Goal: Task Accomplishment & Management: Manage account settings

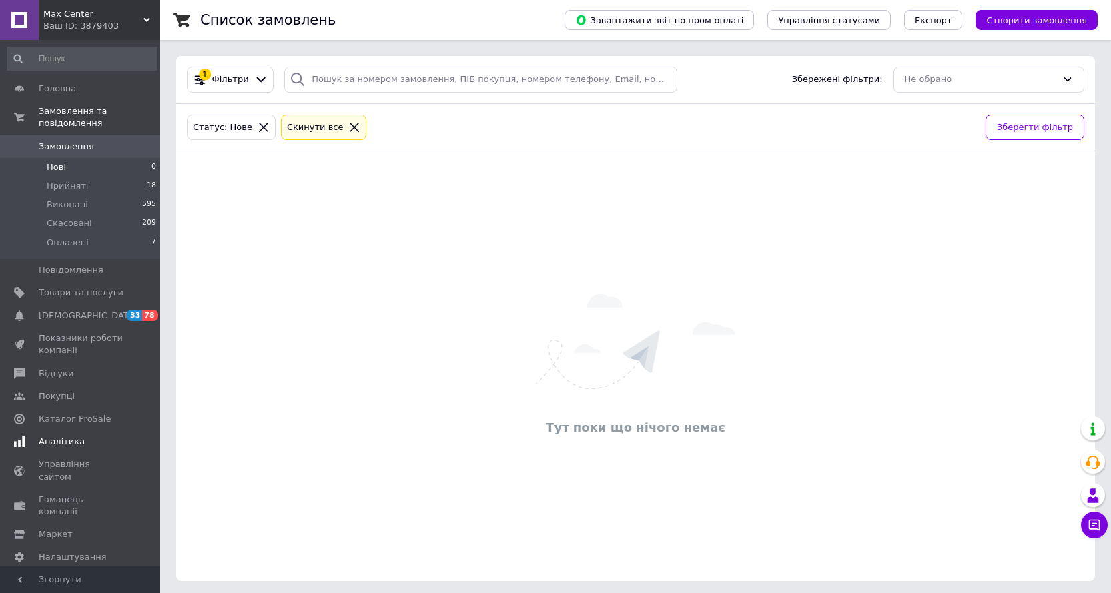
click at [83, 436] on span "Аналітика" at bounding box center [81, 442] width 85 height 12
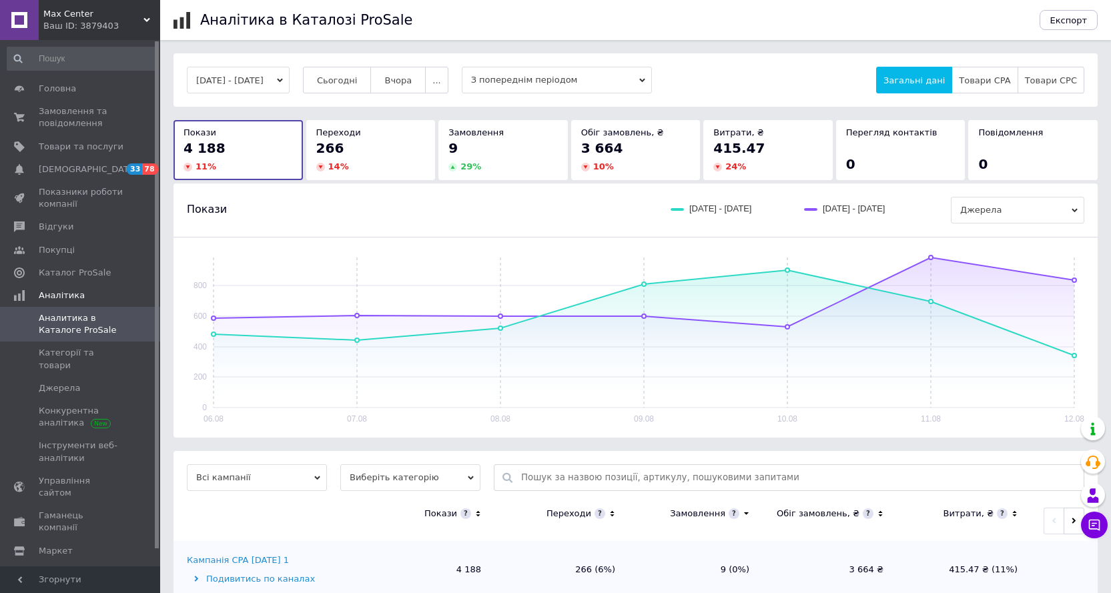
click at [243, 77] on button "[DATE] - [DATE]" at bounding box center [238, 80] width 103 height 27
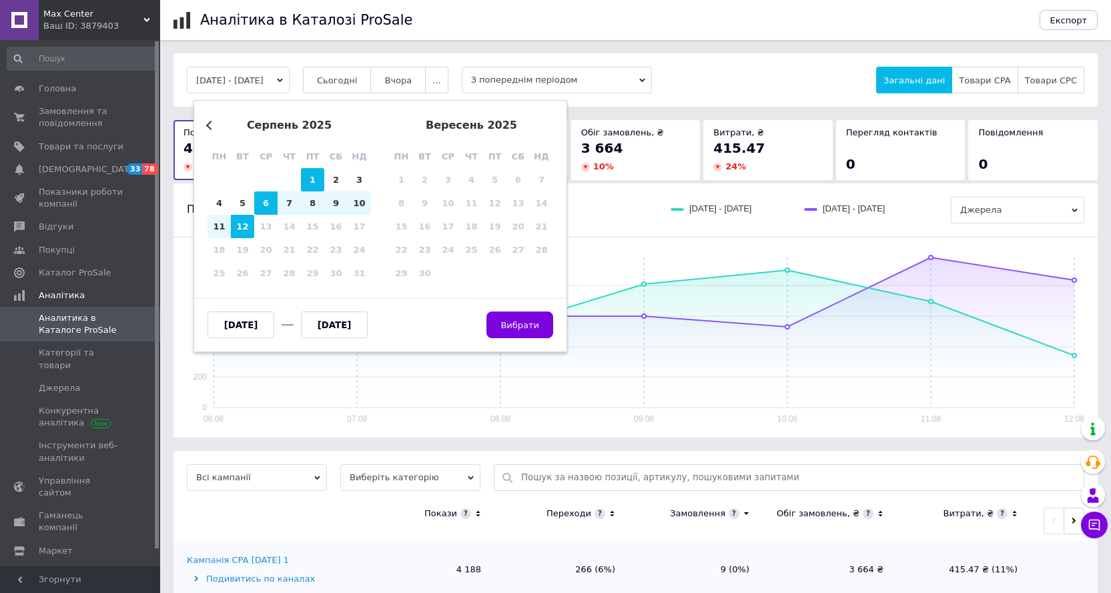
click at [311, 185] on div "1" at bounding box center [312, 179] width 23 height 23
type input "[DATE]"
click at [238, 226] on div "12" at bounding box center [242, 226] width 23 height 23
type input "[DATE]"
click at [532, 324] on span "Вибрати" at bounding box center [519, 325] width 39 height 10
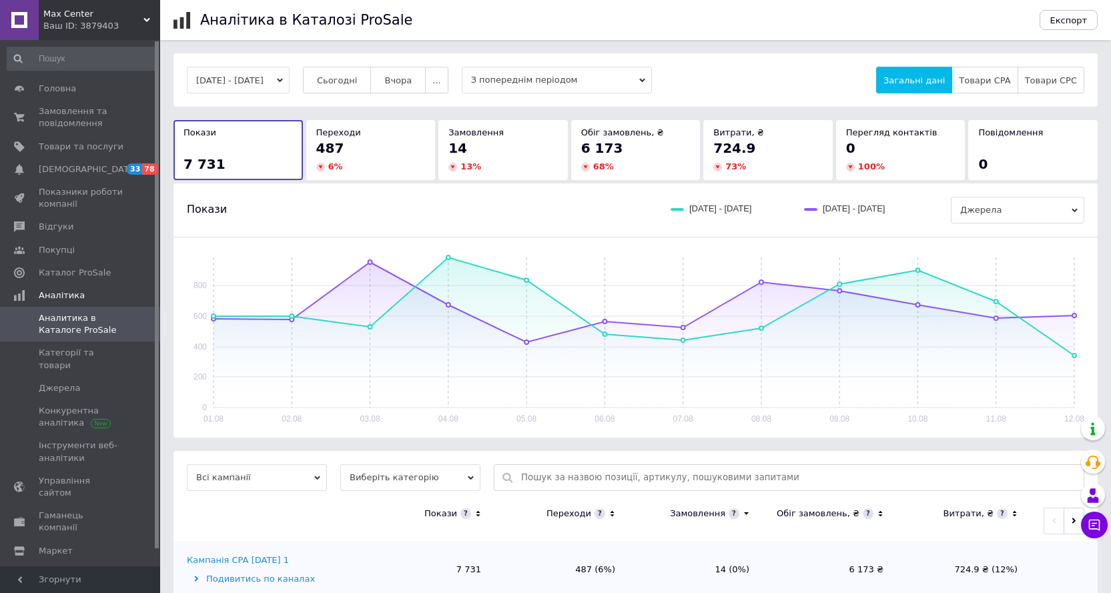
click at [715, 165] on circle at bounding box center [717, 167] width 9 height 9
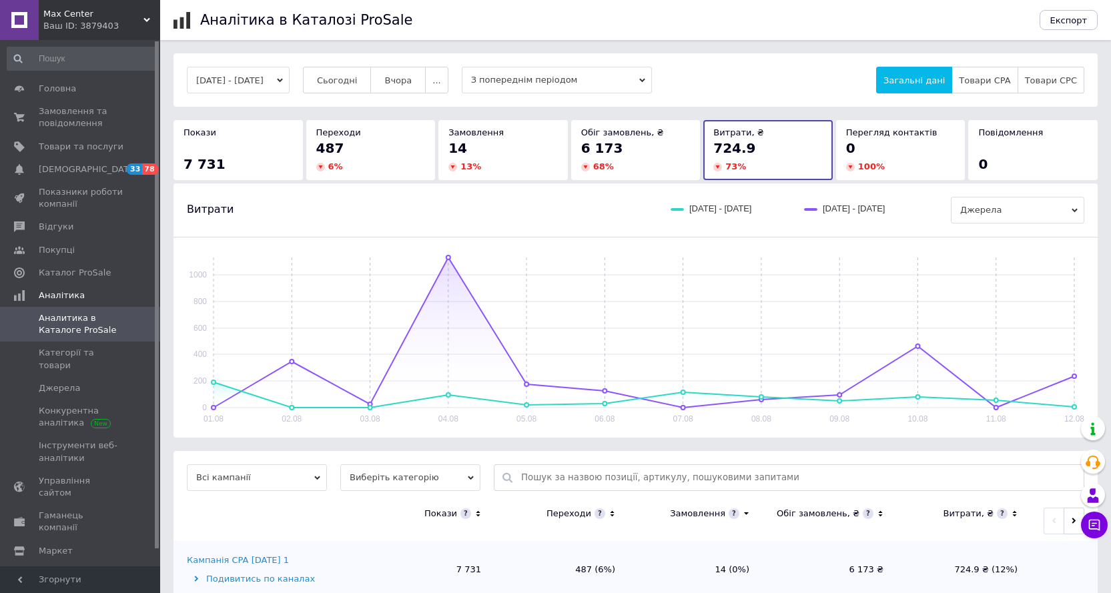
click at [633, 167] on div "68 %" at bounding box center [635, 167] width 109 height 12
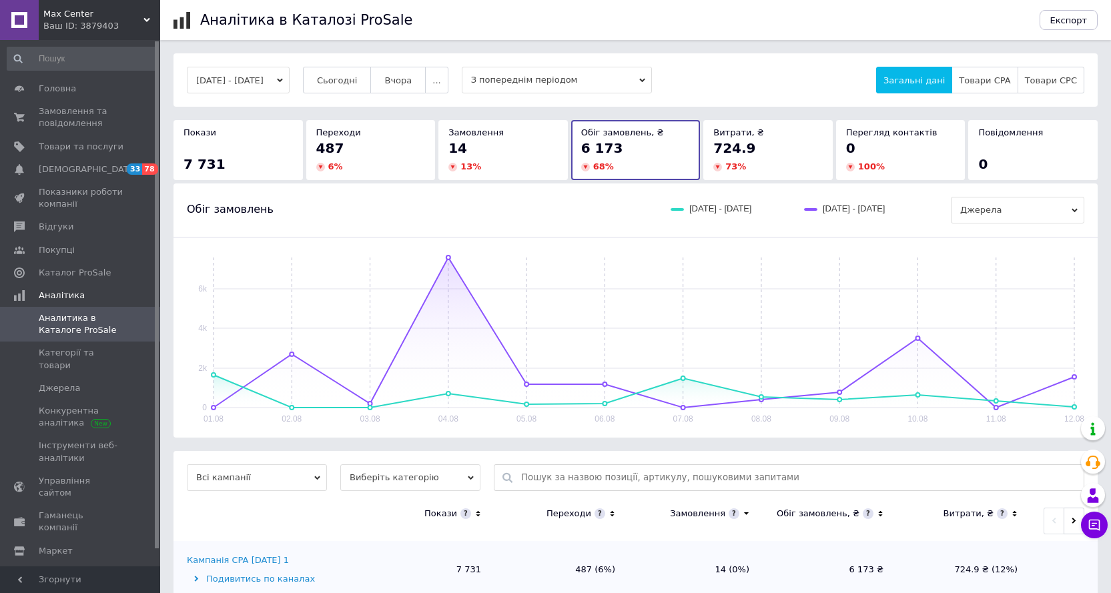
click at [294, 155] on div "Покази 7 731" at bounding box center [237, 149] width 129 height 59
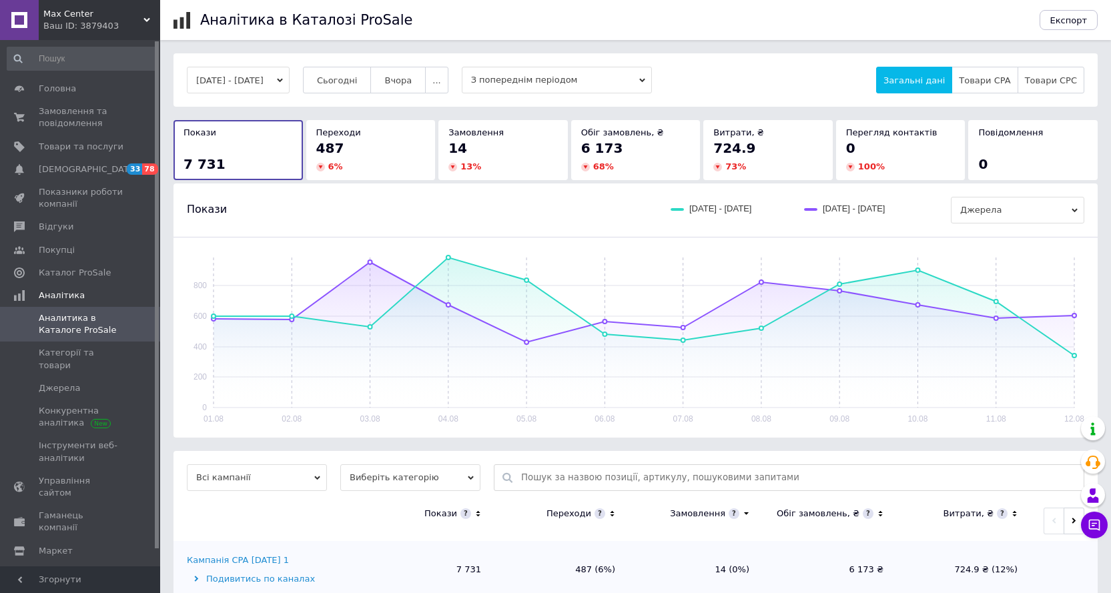
click at [330, 150] on span "487" at bounding box center [330, 148] width 28 height 16
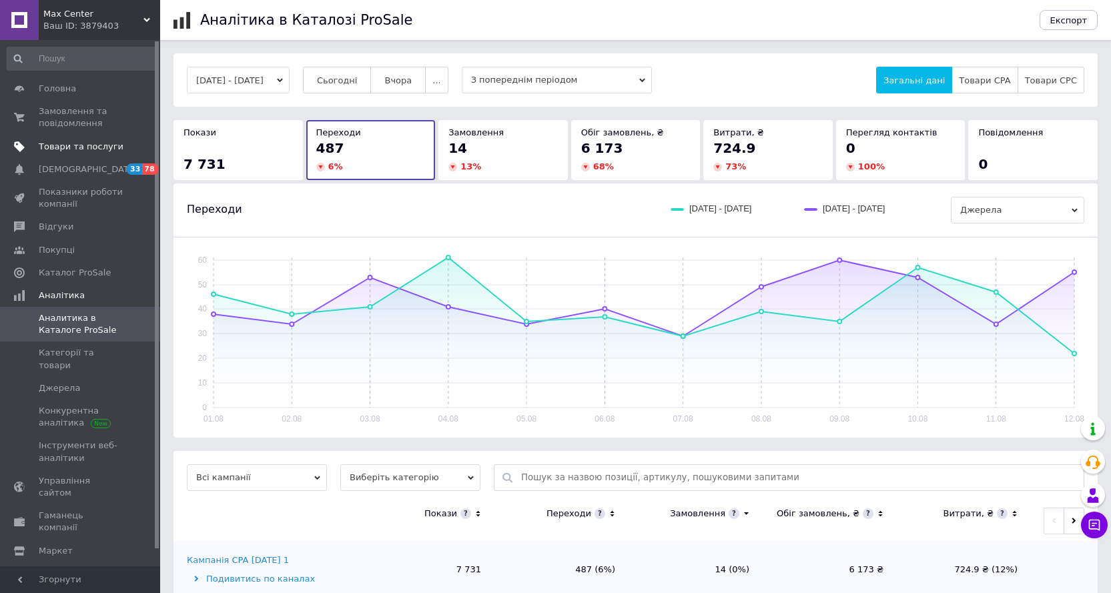
click at [77, 147] on span "Товари та послуги" at bounding box center [81, 147] width 85 height 12
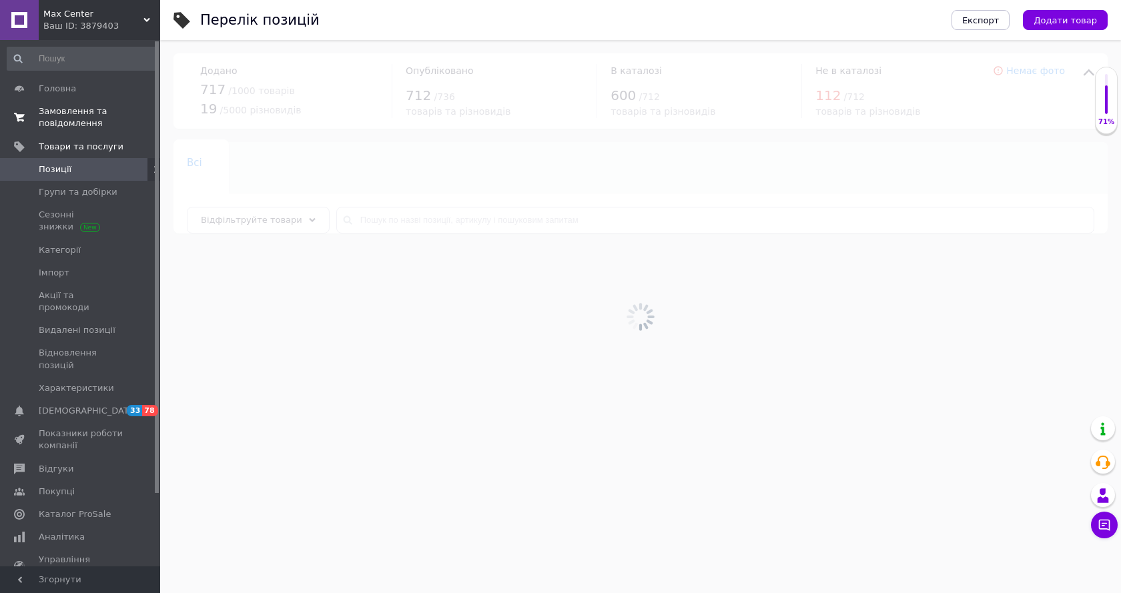
click at [87, 116] on span "Замовлення та повідомлення" at bounding box center [81, 117] width 85 height 24
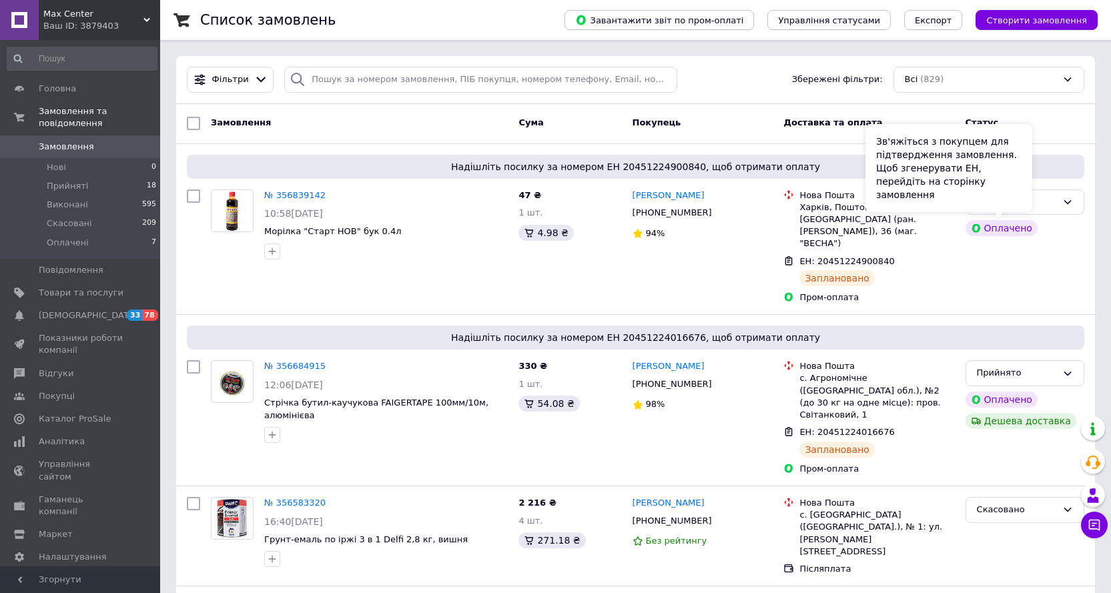
click at [1023, 208] on div "Зв'яжіться з покупцем для підтвердження замовлення. Щоб згенерувати ЕН, перейді…" at bounding box center [948, 168] width 167 height 88
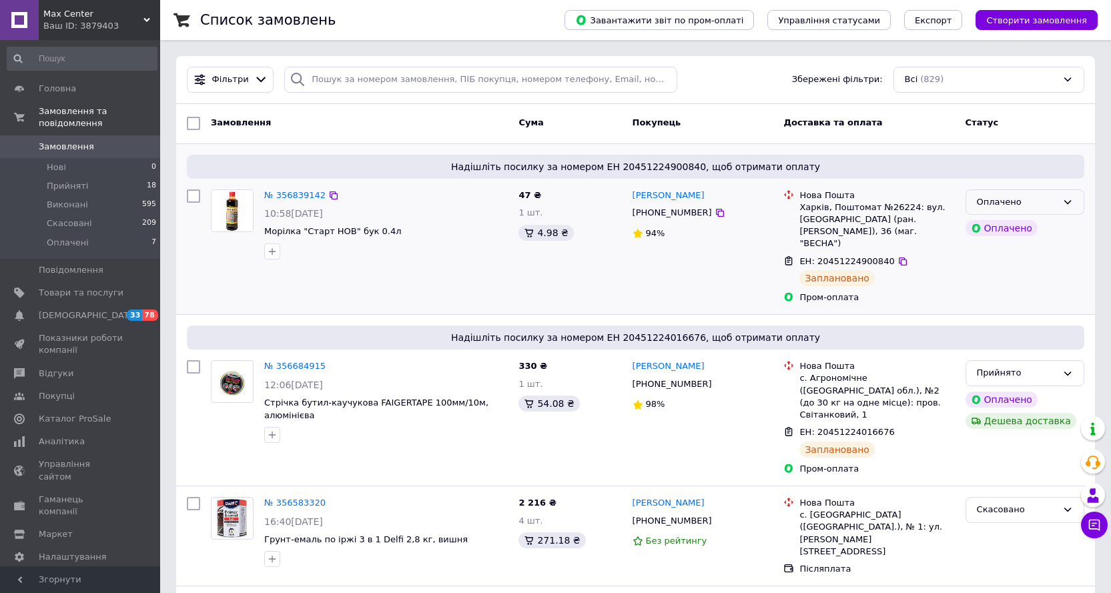
click at [1050, 208] on div "Оплачено" at bounding box center [1017, 203] width 80 height 14
click at [1018, 230] on li "Прийнято" at bounding box center [1024, 230] width 117 height 25
click at [129, 122] on link "Замовлення та повідомлення" at bounding box center [82, 117] width 164 height 35
